Goal: Task Accomplishment & Management: Manage account settings

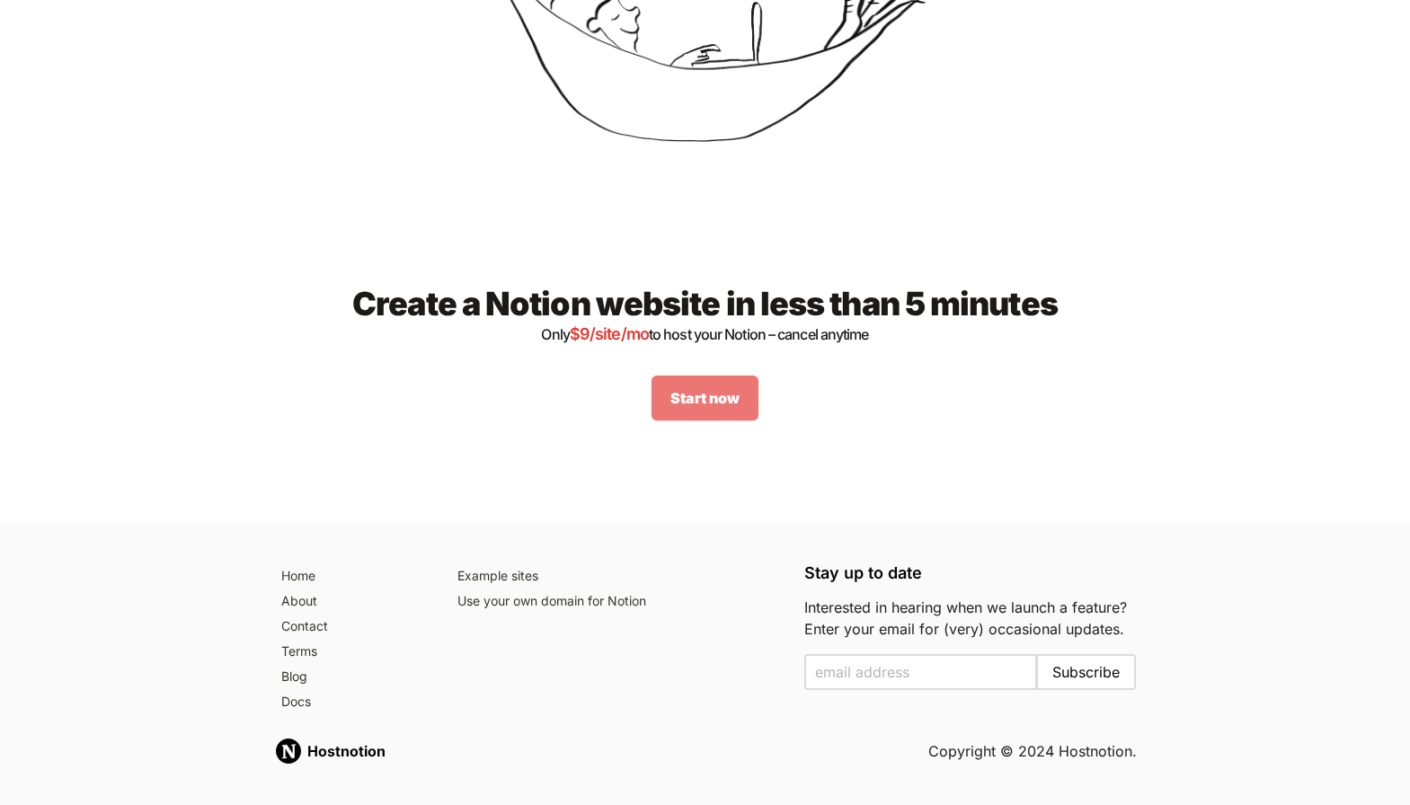
scroll to position [2309, 0]
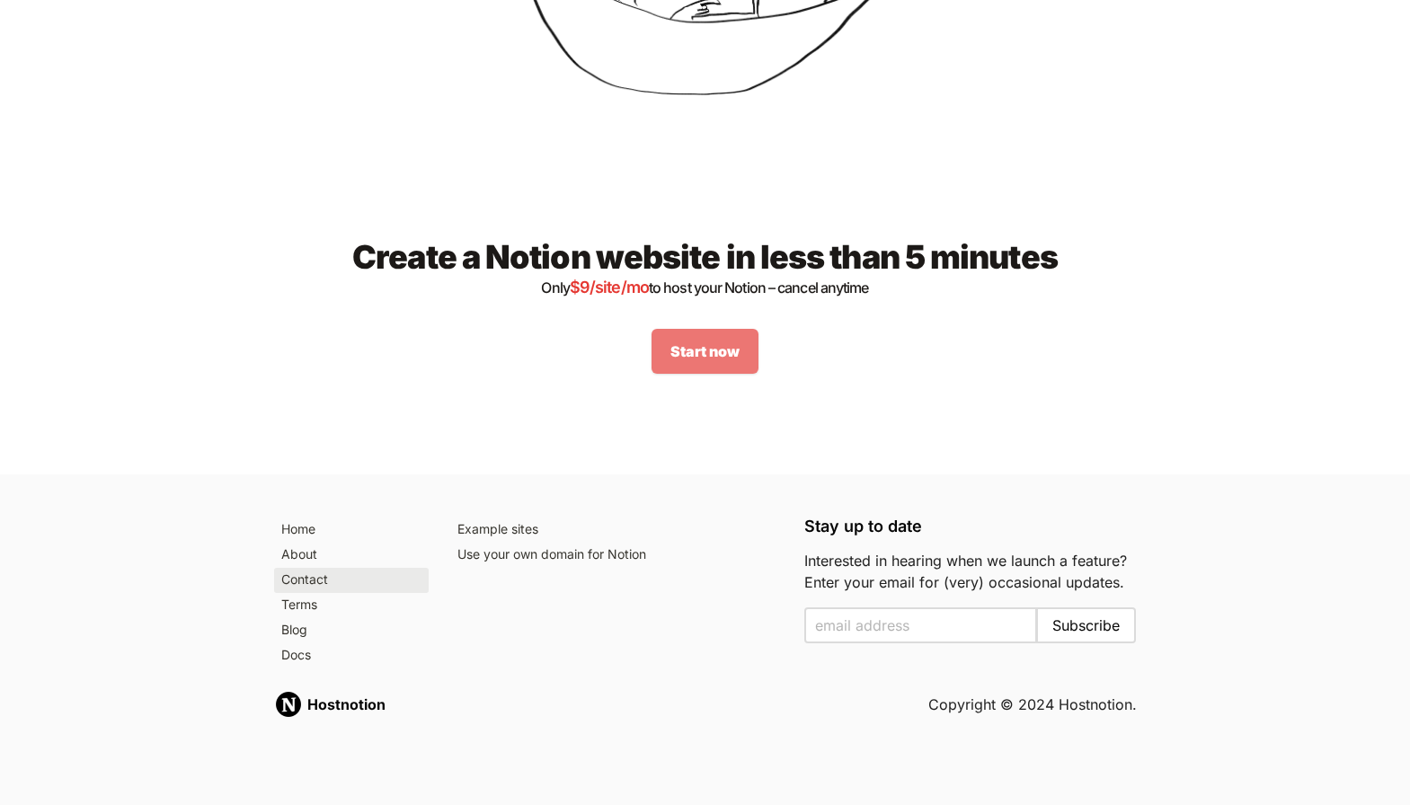
click at [283, 582] on link "Contact" at bounding box center [351, 580] width 155 height 25
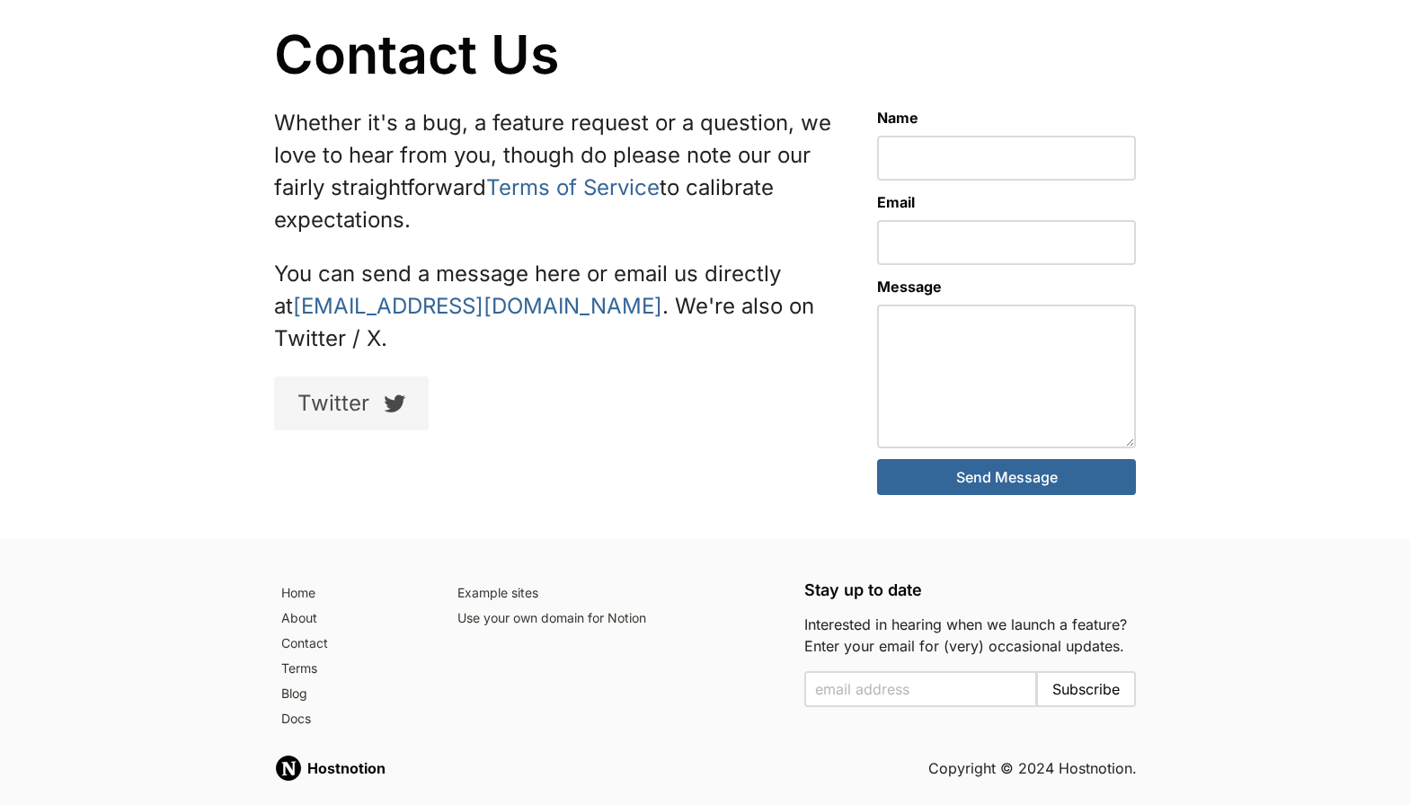
scroll to position [128, 0]
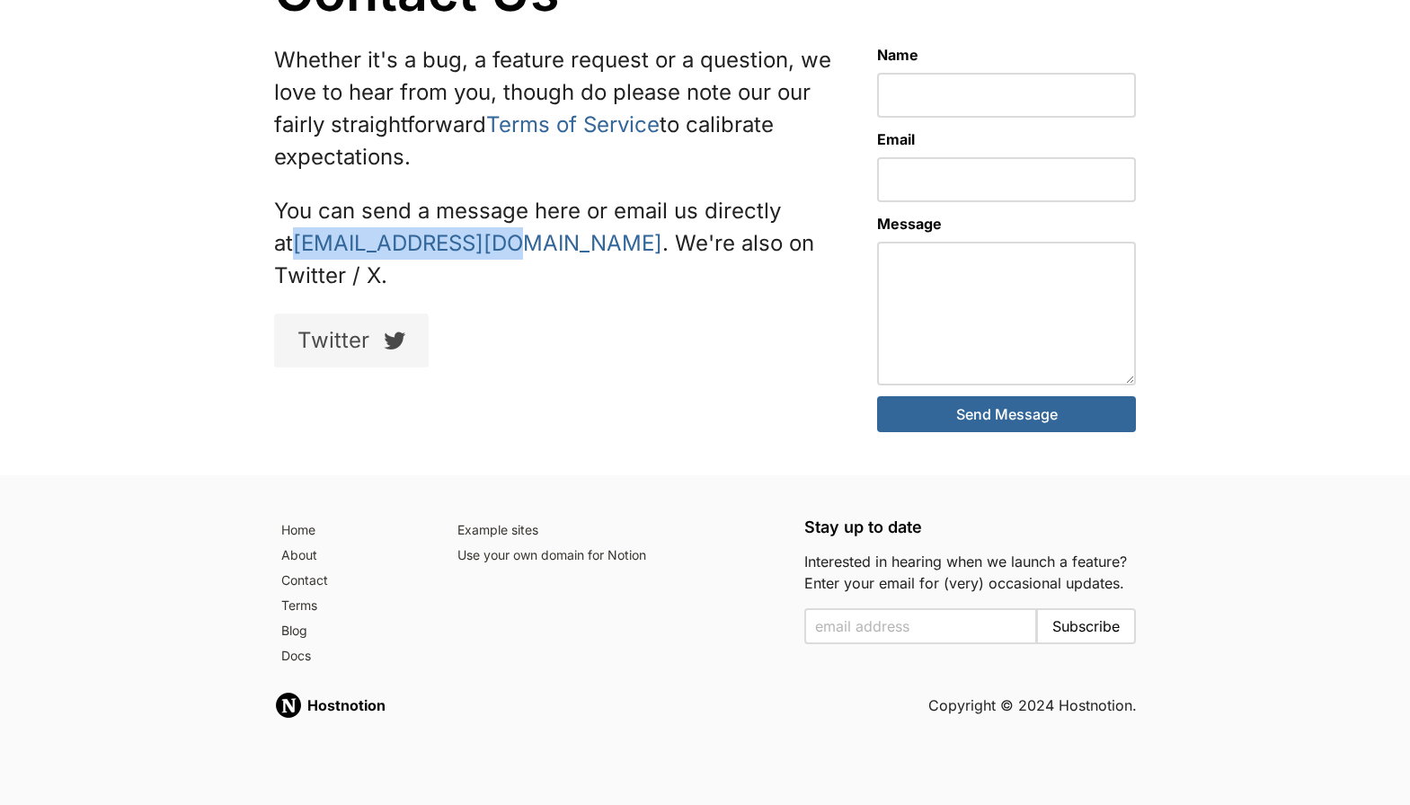
drag, startPoint x: 484, startPoint y: 241, endPoint x: 261, endPoint y: 243, distance: 223.8
click at [261, 243] on div "Whether it's a bug, a feature request or a question, we love to hear from you, …" at bounding box center [555, 238] width 604 height 410
copy link "[EMAIL_ADDRESS][DOMAIN_NAME]"
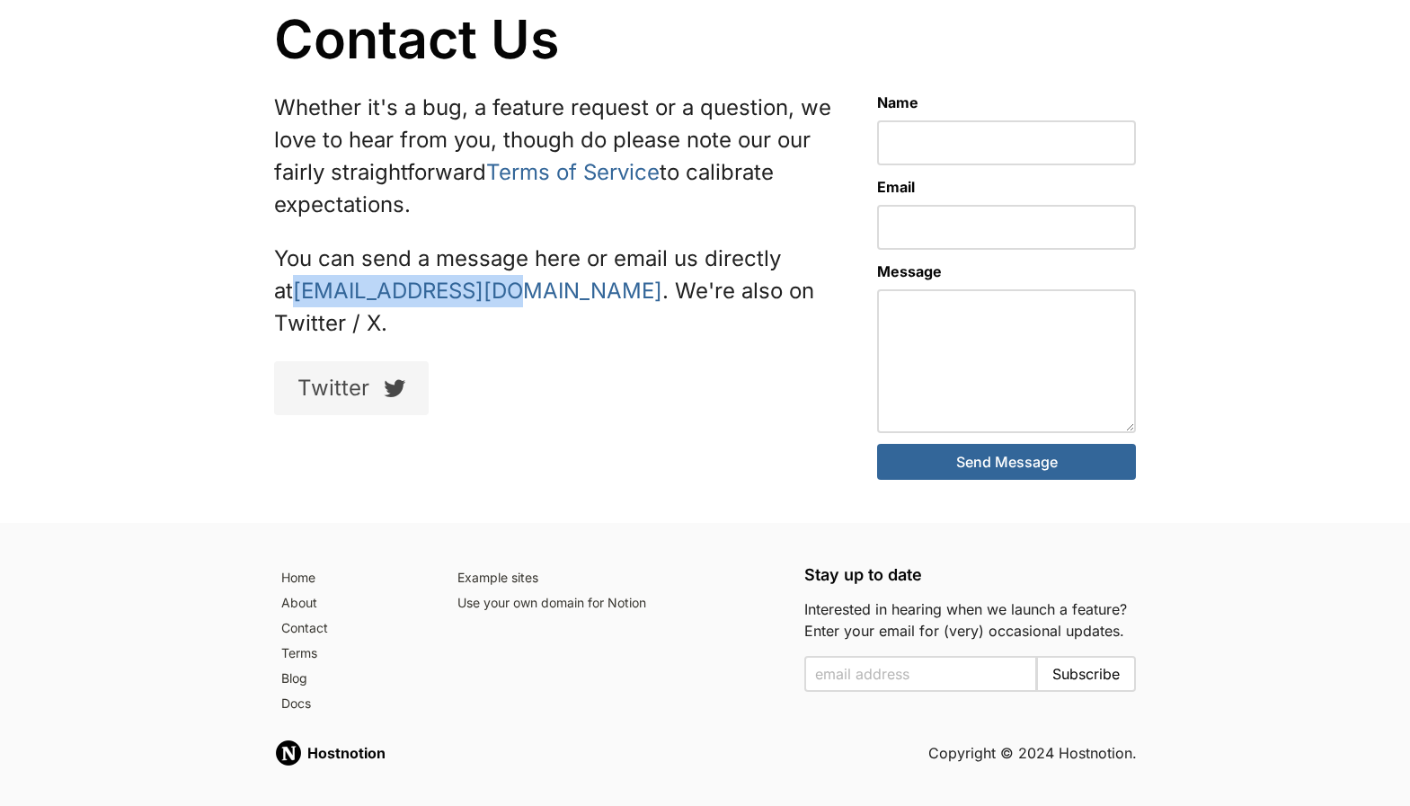
scroll to position [80, 0]
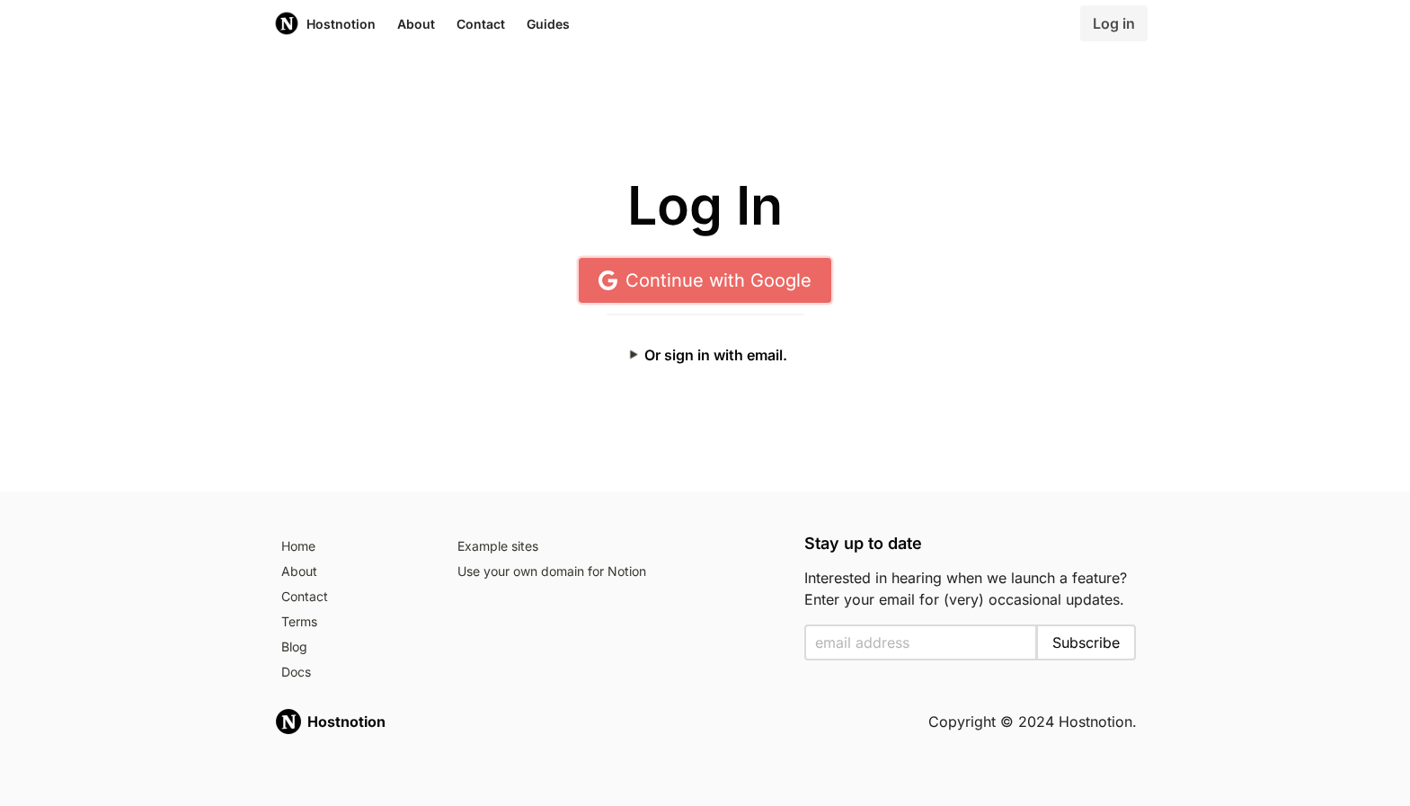
click at [752, 288] on link "Continue with Google" at bounding box center [705, 280] width 253 height 45
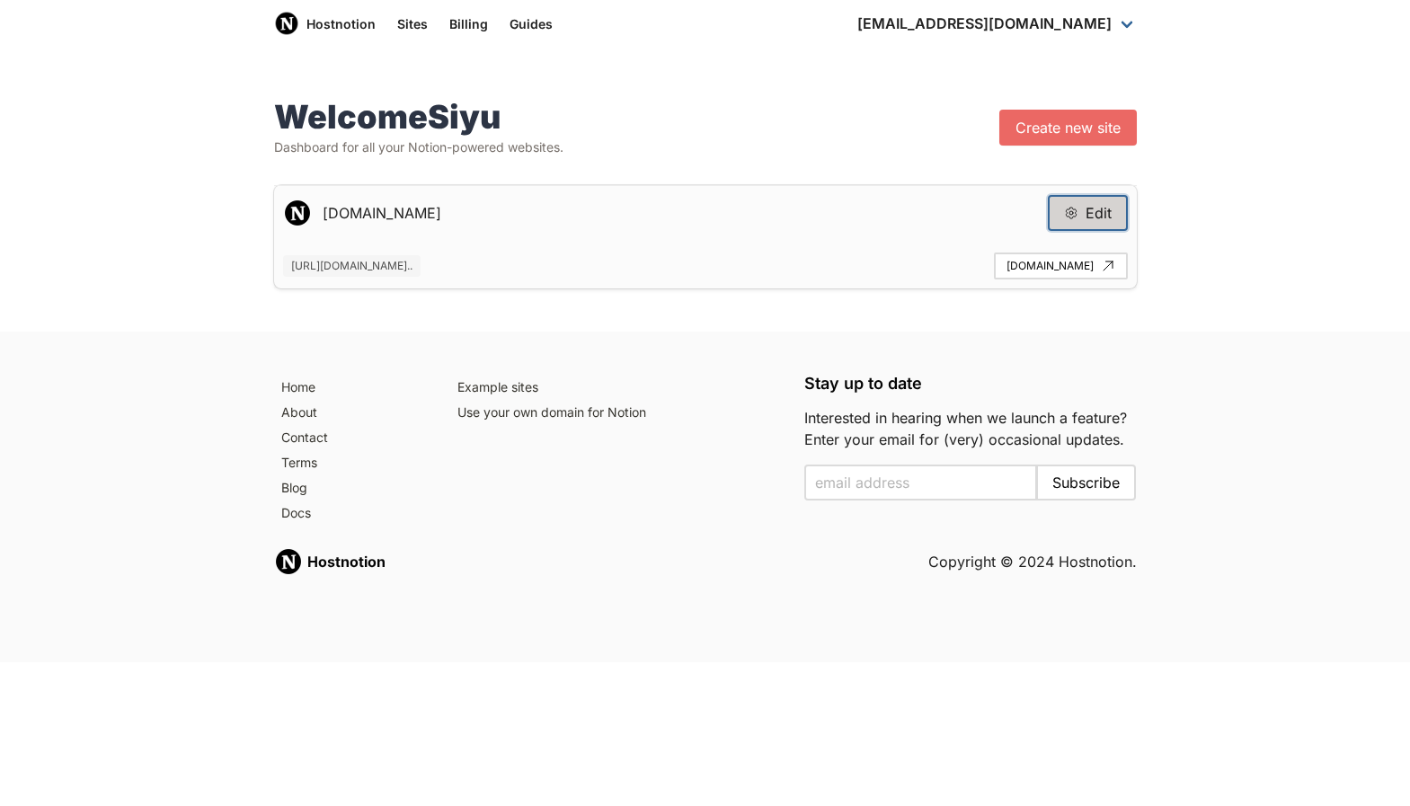
click at [1107, 214] on button "Edit" at bounding box center [1088, 213] width 80 height 36
type input "[DOMAIN_NAME]"
type input "[URL][DOMAIN_NAME]"
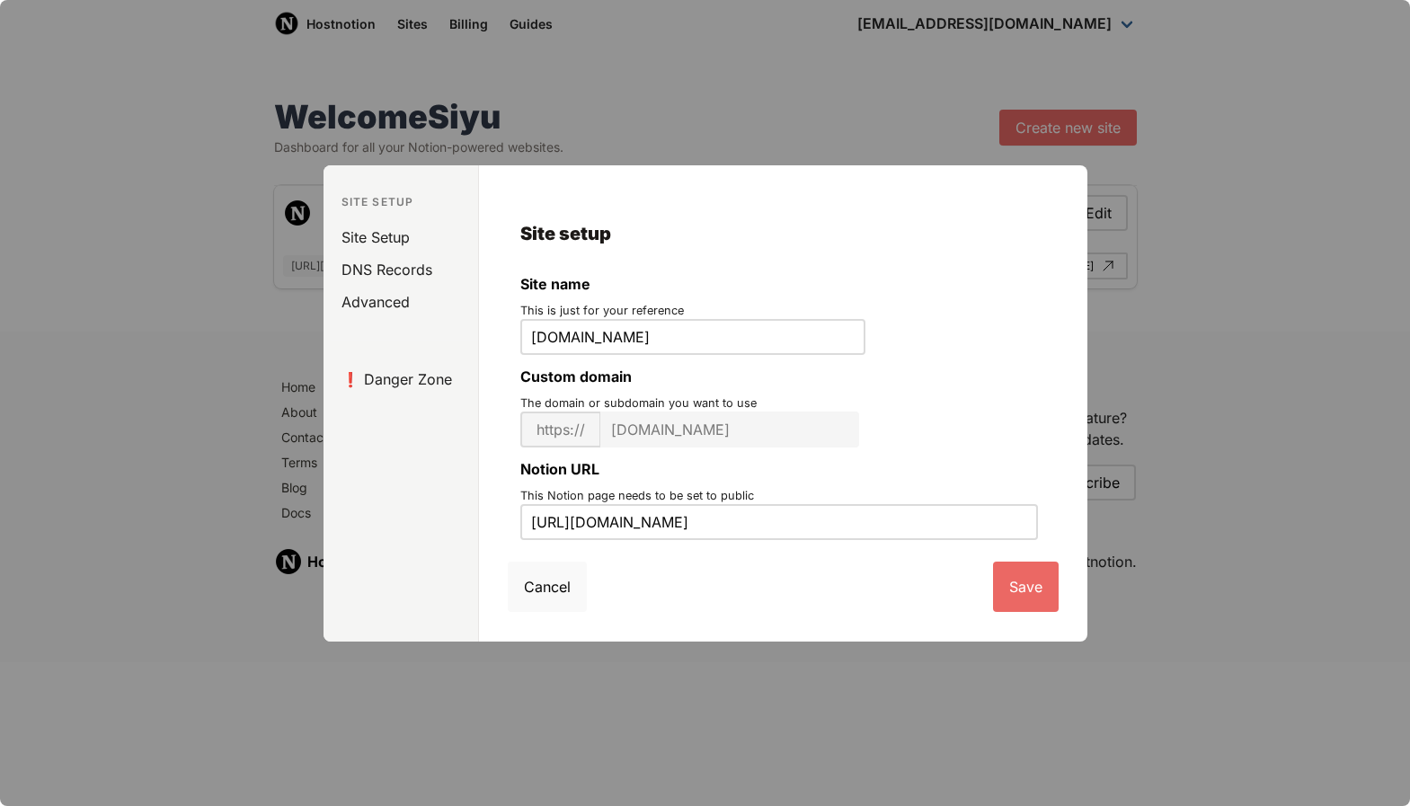
click at [549, 595] on button "Cancel" at bounding box center [547, 587] width 79 height 50
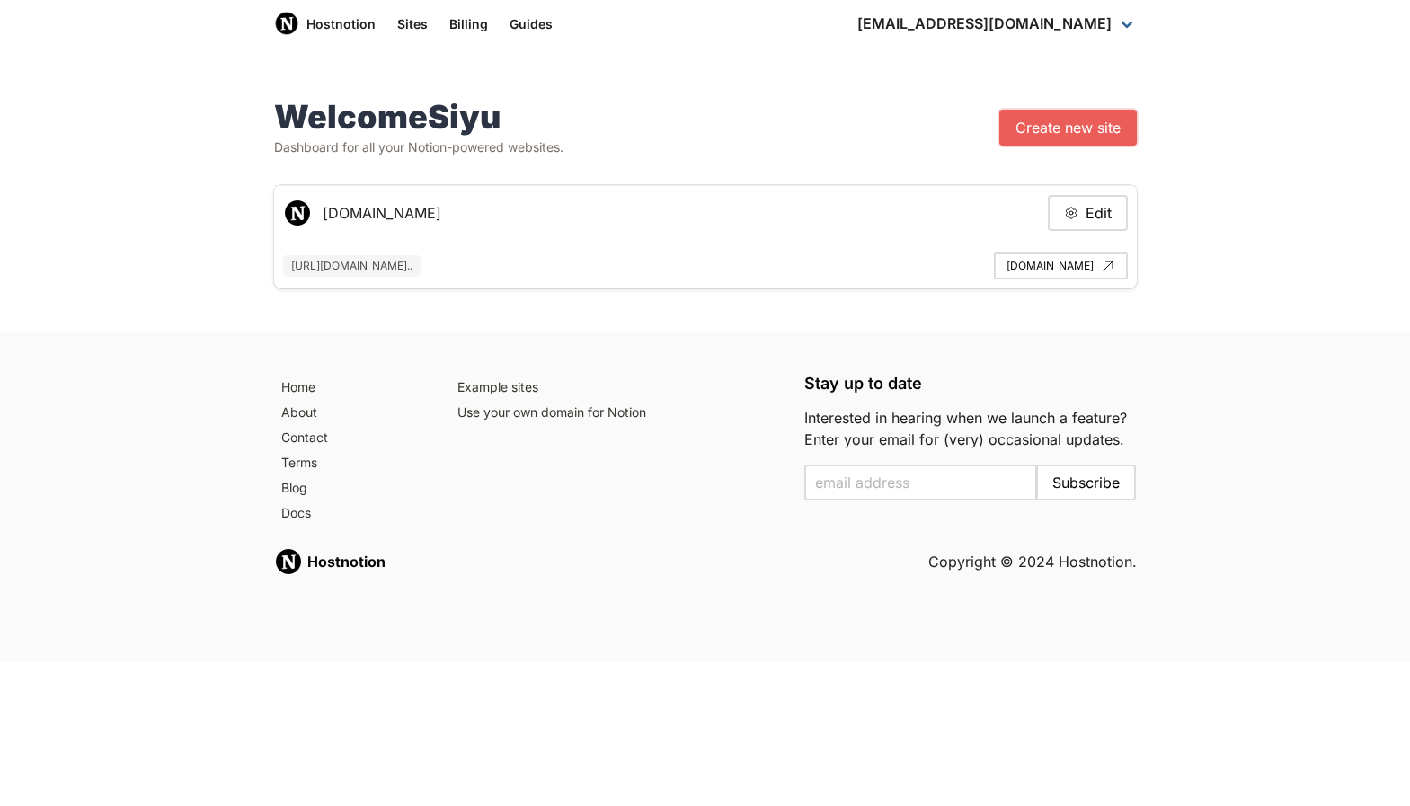
click at [1035, 142] on link "Create new site" at bounding box center [1067, 128] width 137 height 36
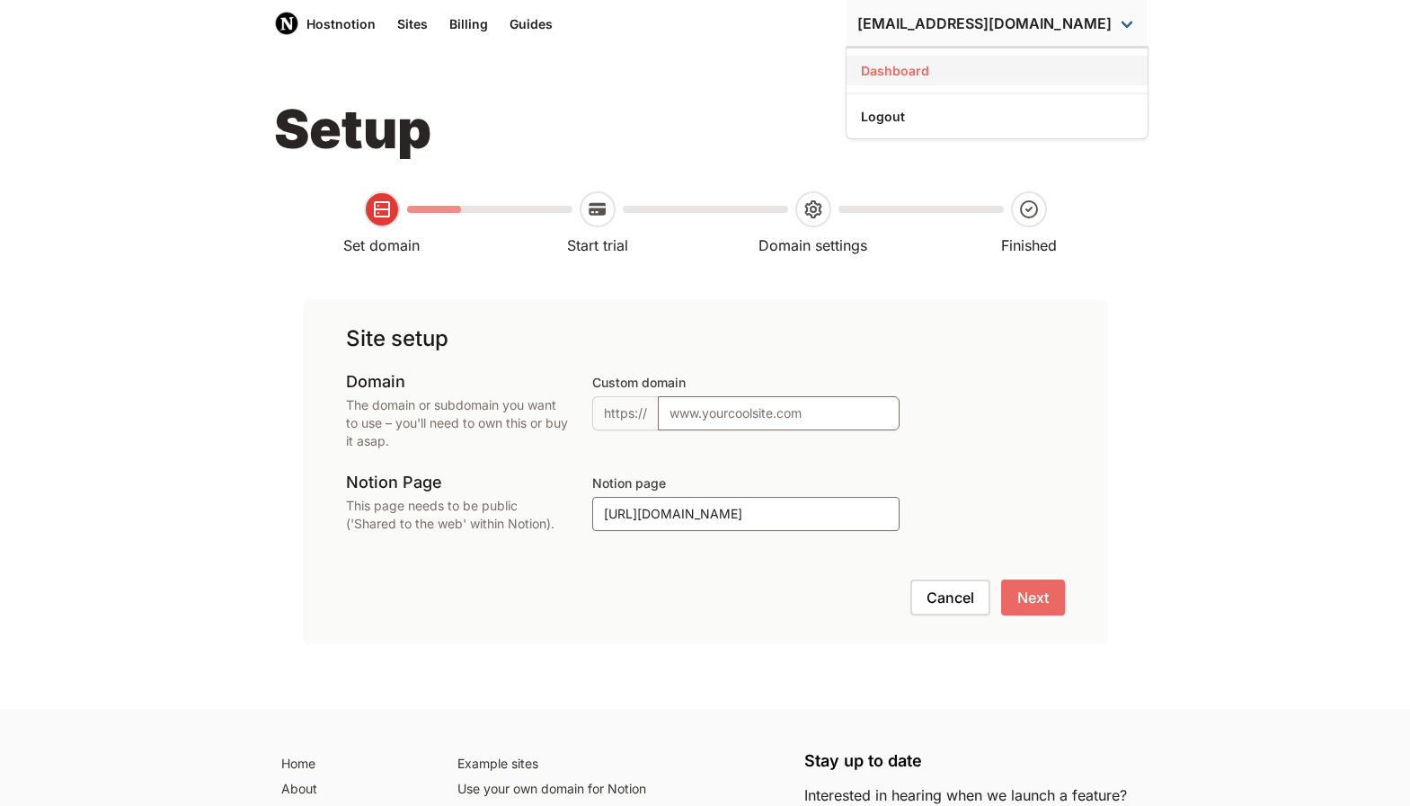
click at [1069, 61] on link "Dashboard" at bounding box center [997, 71] width 301 height 30
click at [474, 26] on link "Billing" at bounding box center [469, 23] width 60 height 47
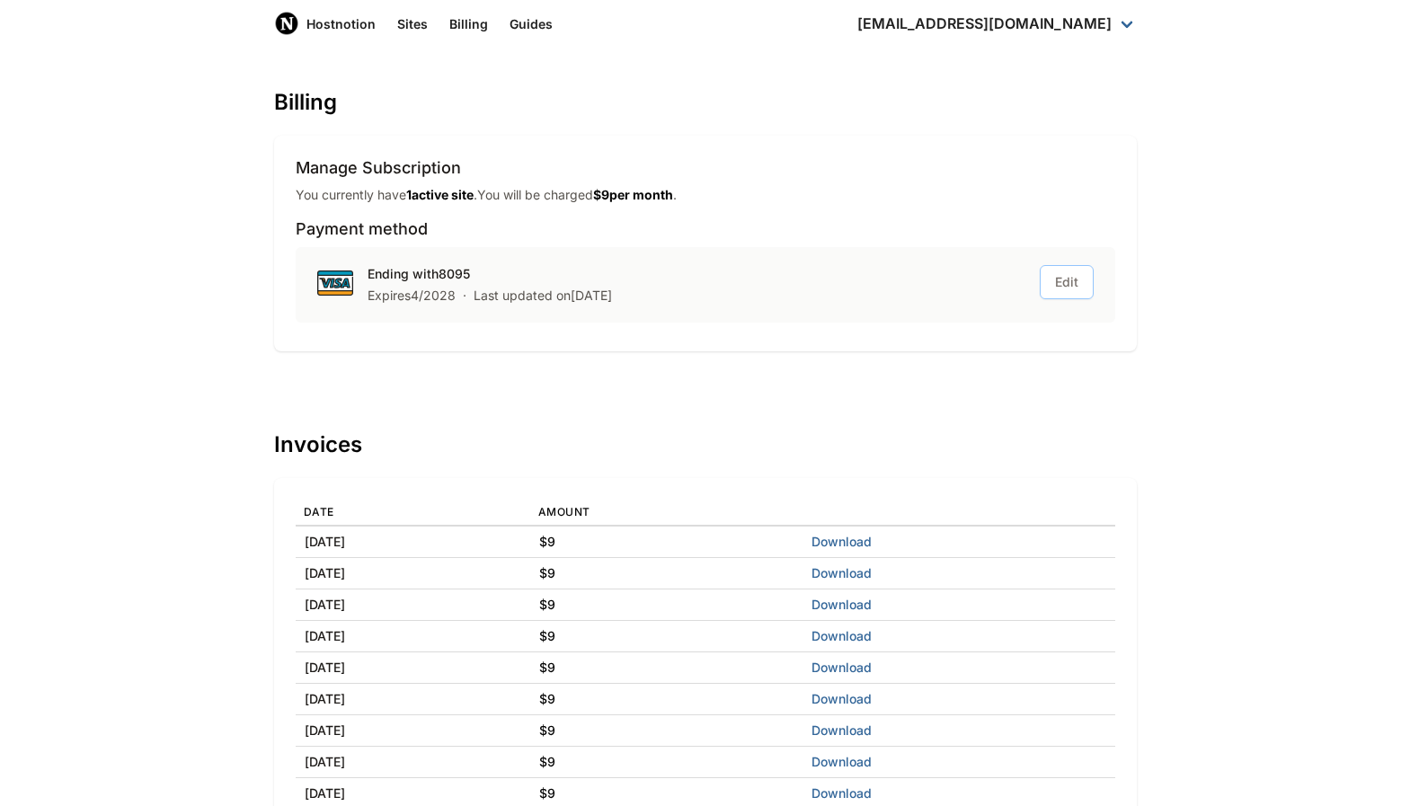
click at [1063, 288] on button "Edit" at bounding box center [1067, 282] width 54 height 34
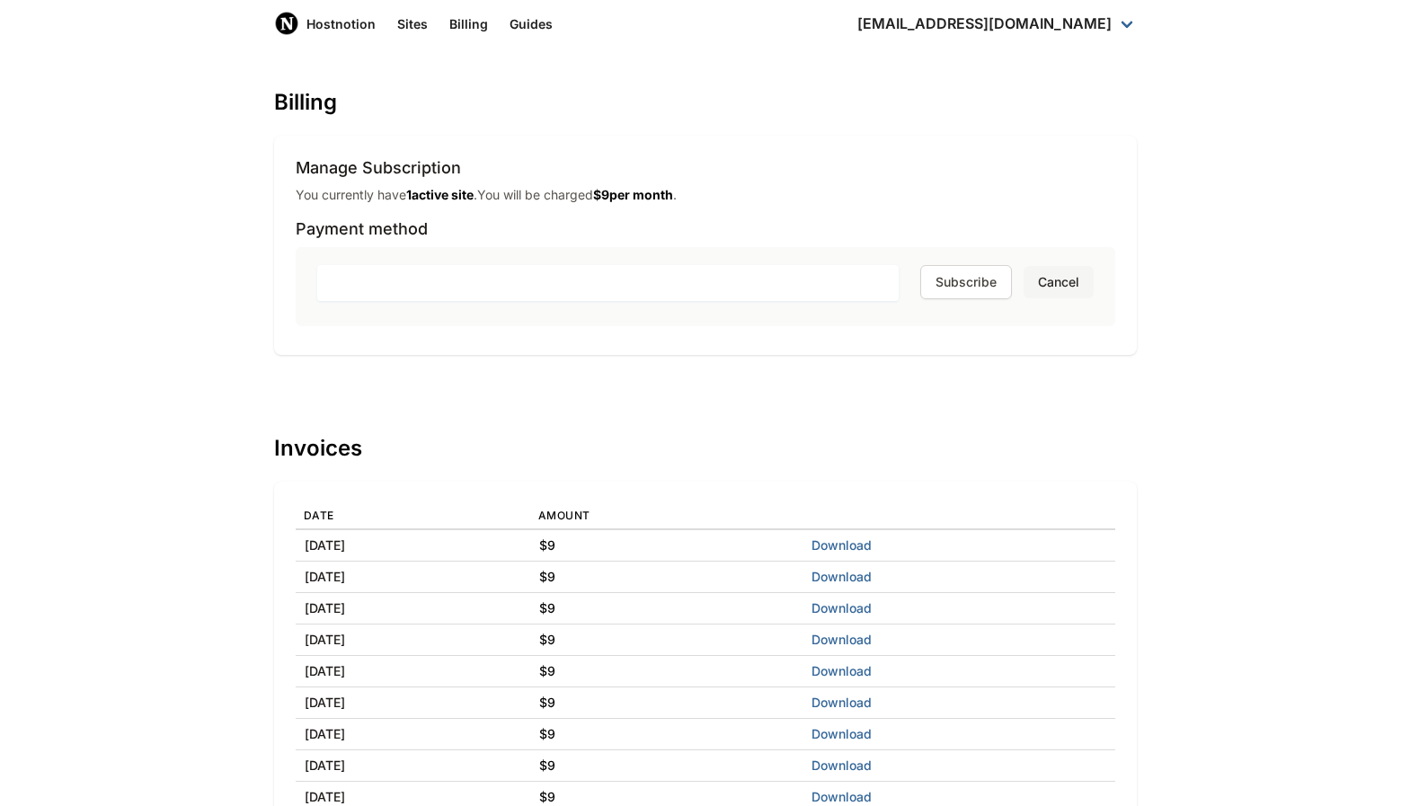
click at [1063, 289] on button "Cancel" at bounding box center [1059, 282] width 70 height 32
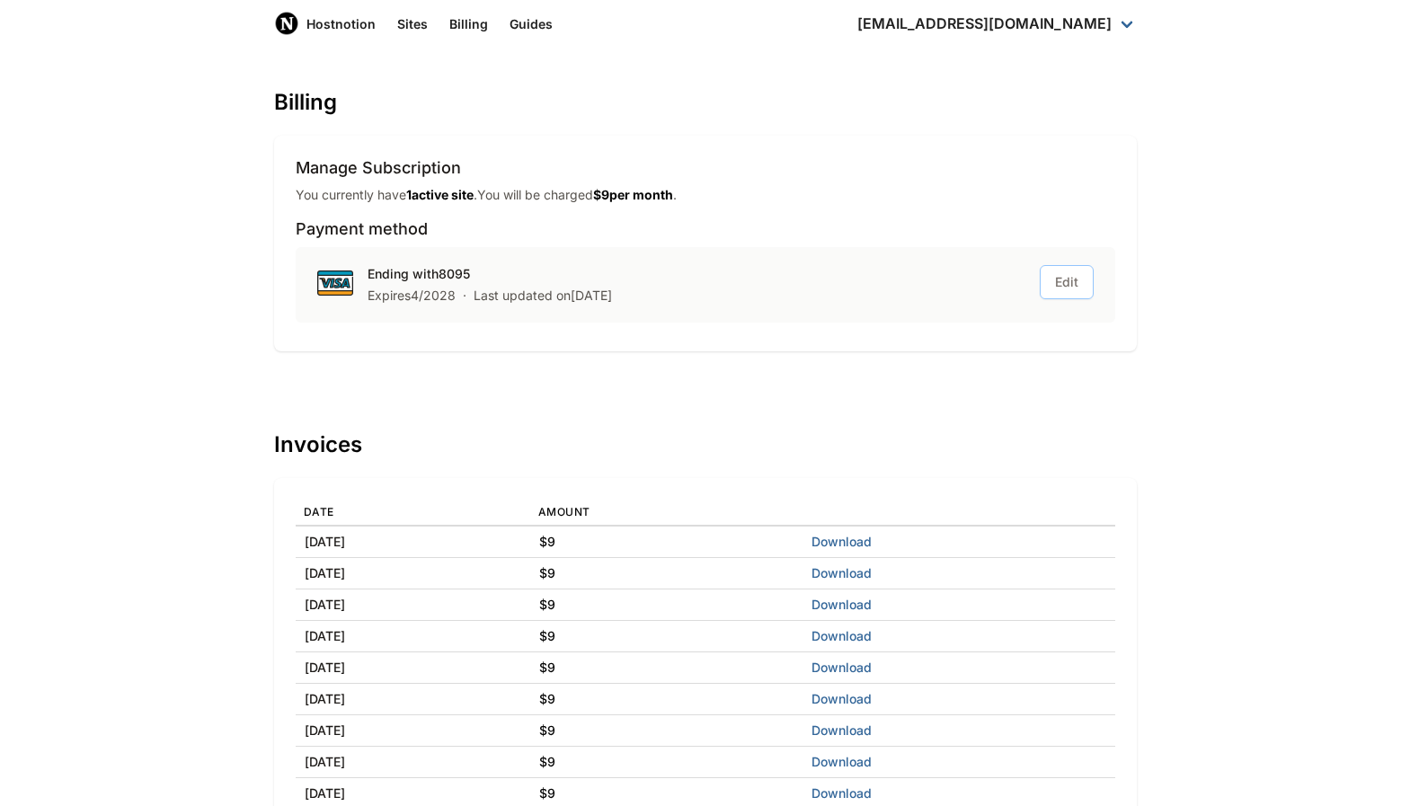
click at [1064, 289] on button "Edit" at bounding box center [1067, 282] width 54 height 34
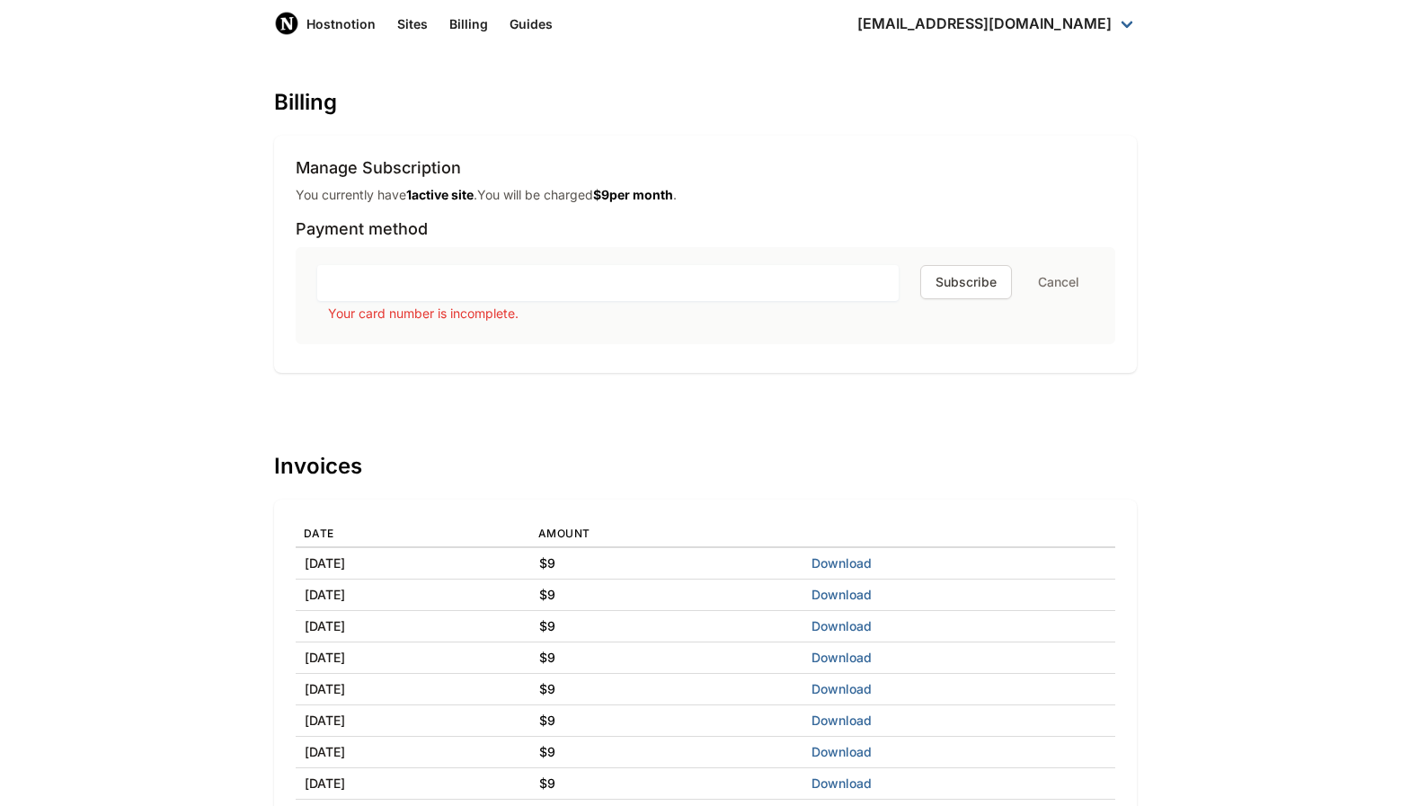
click at [878, 350] on div "Manage Subscription You currently have 1 active site . You will be charged $ 9 …" at bounding box center [705, 254] width 863 height 237
click at [1064, 280] on button "Cancel" at bounding box center [1059, 282] width 70 height 32
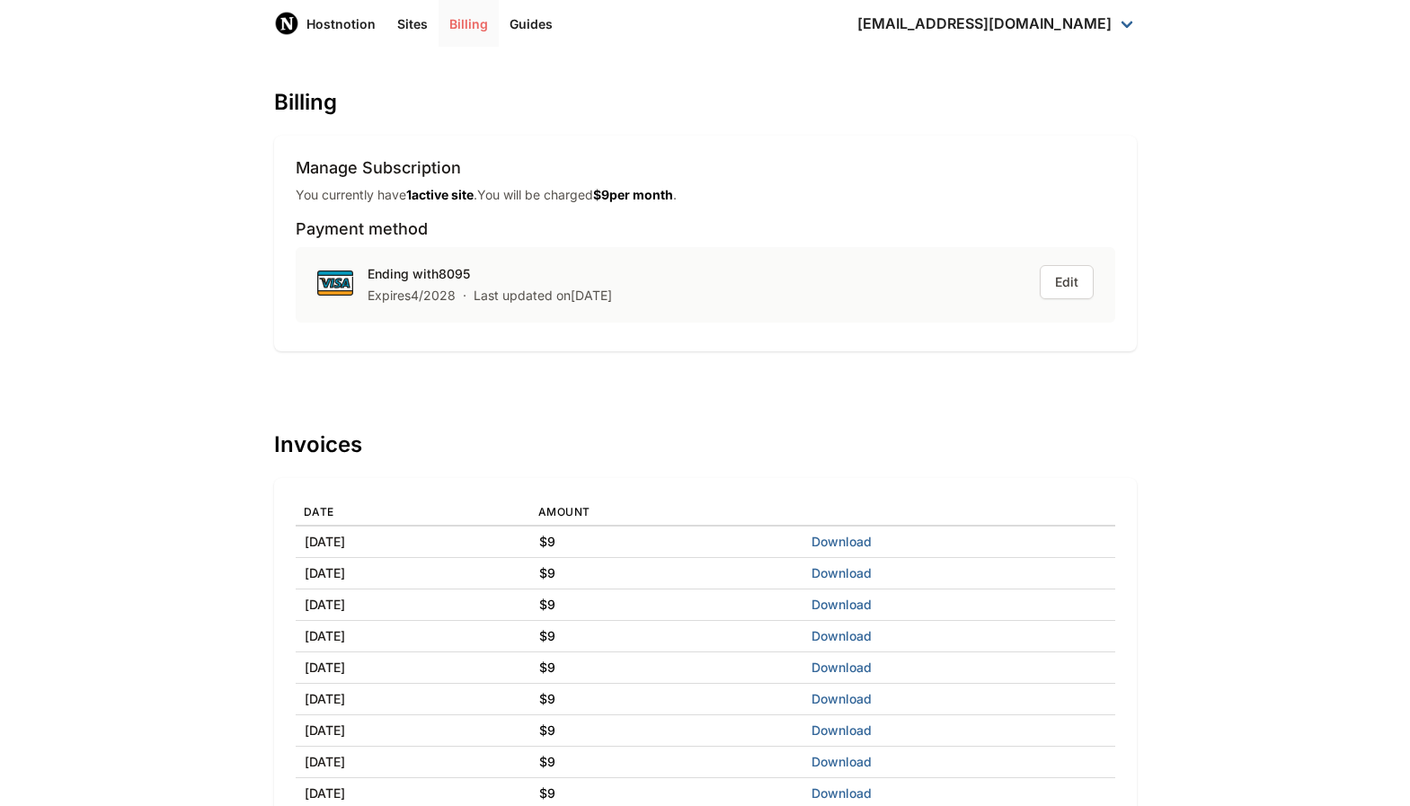
click at [474, 34] on link "Billing" at bounding box center [469, 23] width 60 height 47
click at [1037, 68] on link "Dashboard" at bounding box center [997, 71] width 301 height 30
click at [1061, 63] on link "Dashboard" at bounding box center [997, 71] width 301 height 30
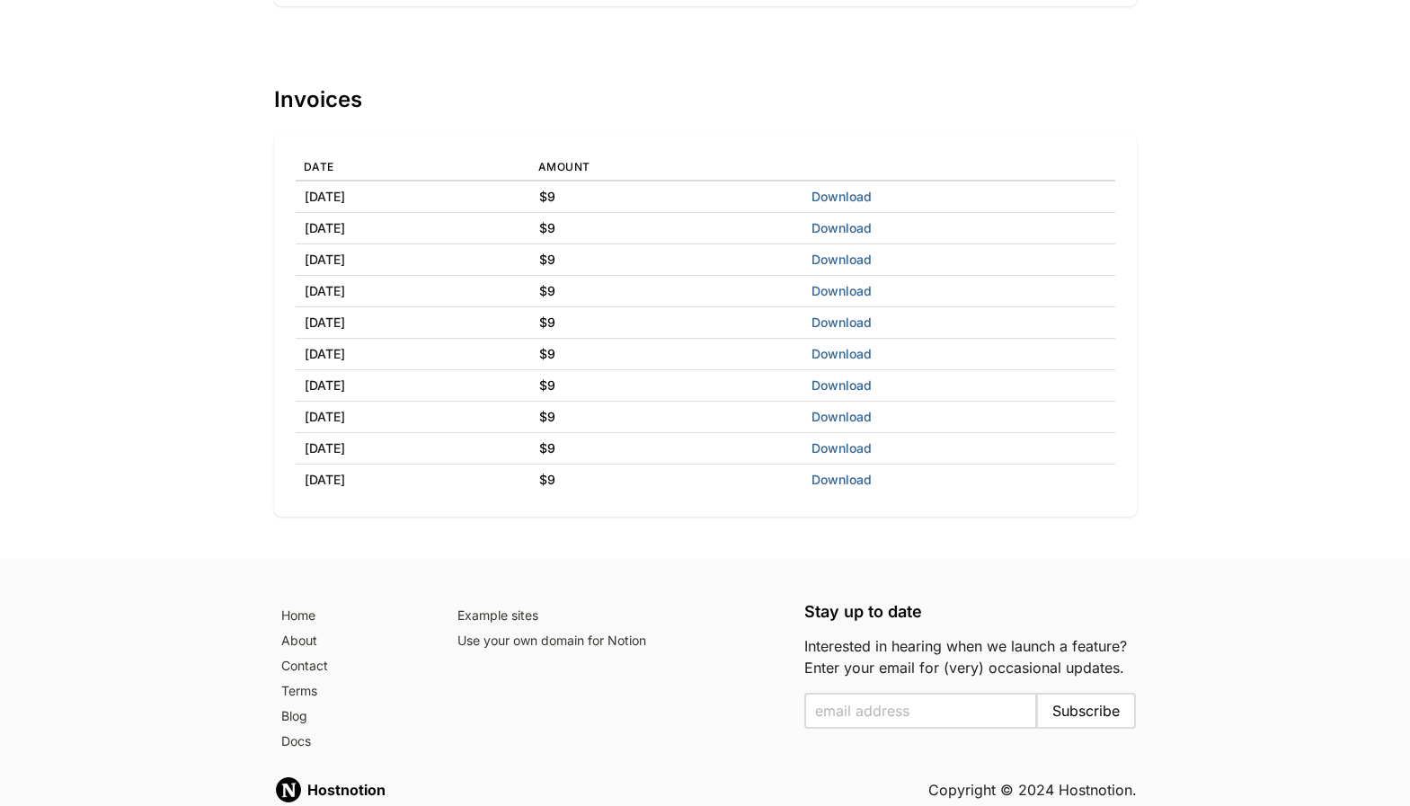
scroll to position [430, 0]
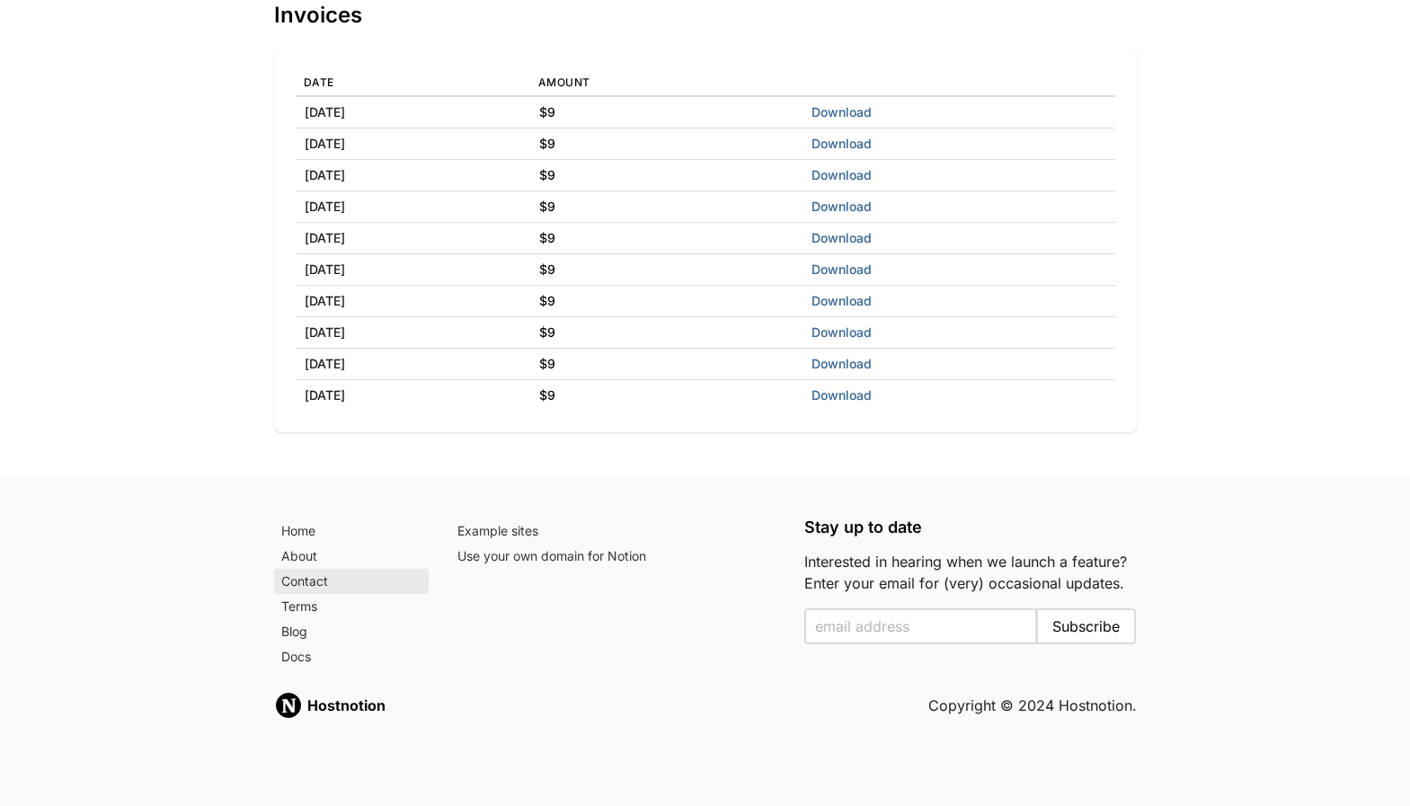
click at [318, 583] on link "Contact" at bounding box center [351, 581] width 155 height 25
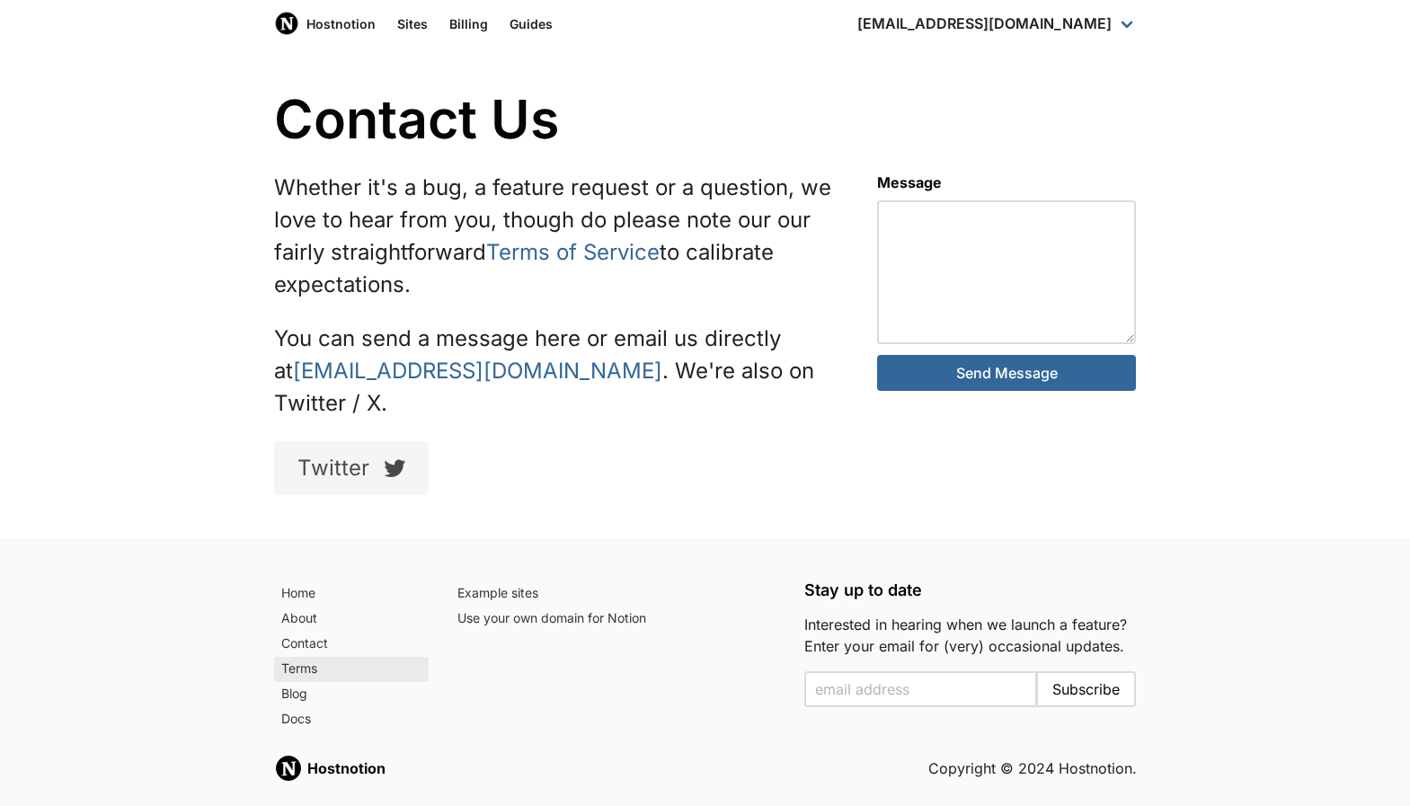
click at [312, 657] on link "Terms" at bounding box center [351, 669] width 155 height 25
